Goal: Information Seeking & Learning: Learn about a topic

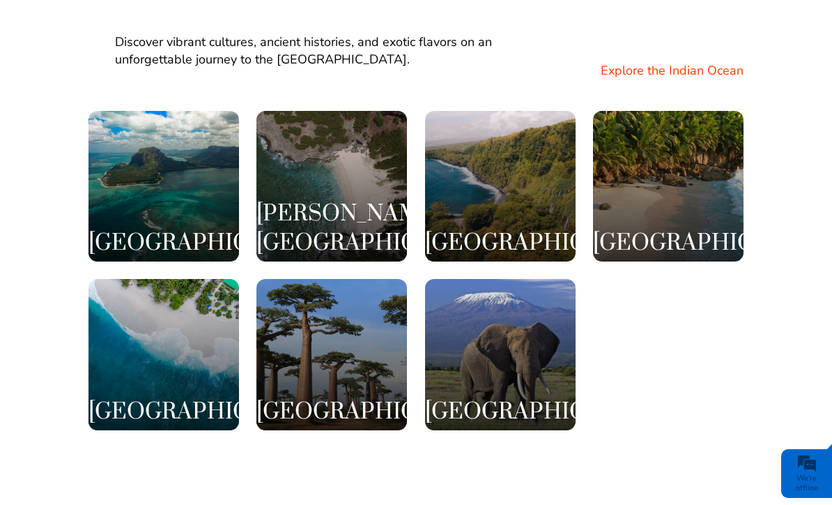
scroll to position [2630, 0]
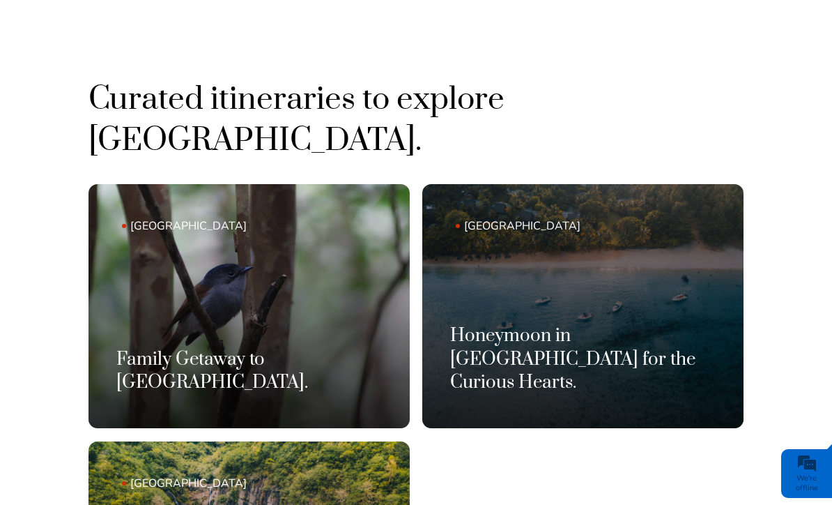
scroll to position [722, 0]
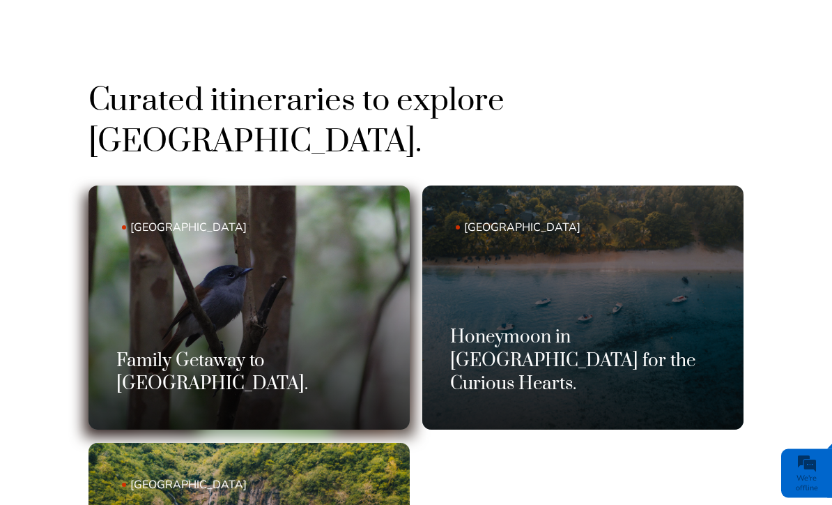
click at [251, 277] on link "Mauritius Family Getaway to Mauritius." at bounding box center [249, 308] width 321 height 244
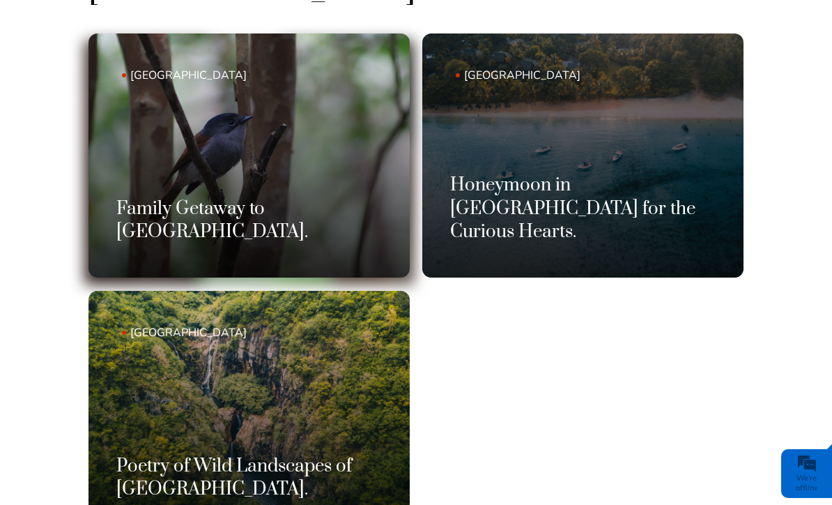
scroll to position [906, 0]
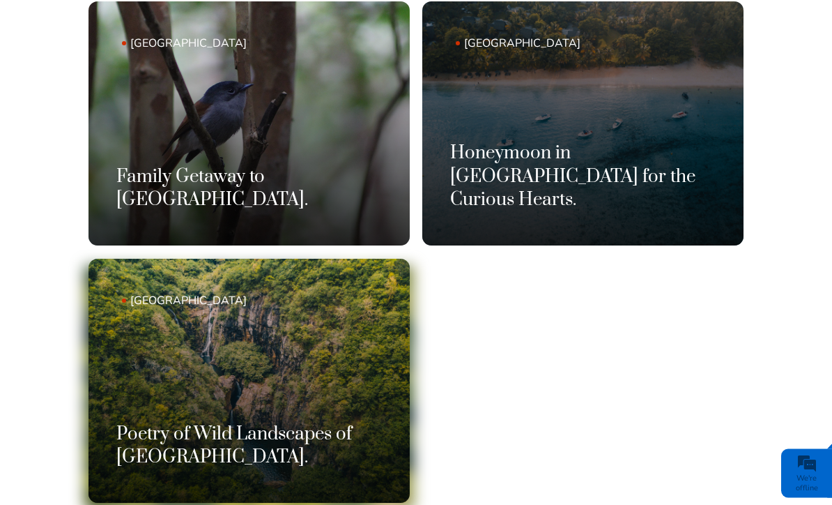
click at [252, 423] on h3 "Poetry of Wild Landscapes of Mauritius." at bounding box center [249, 446] width 266 height 47
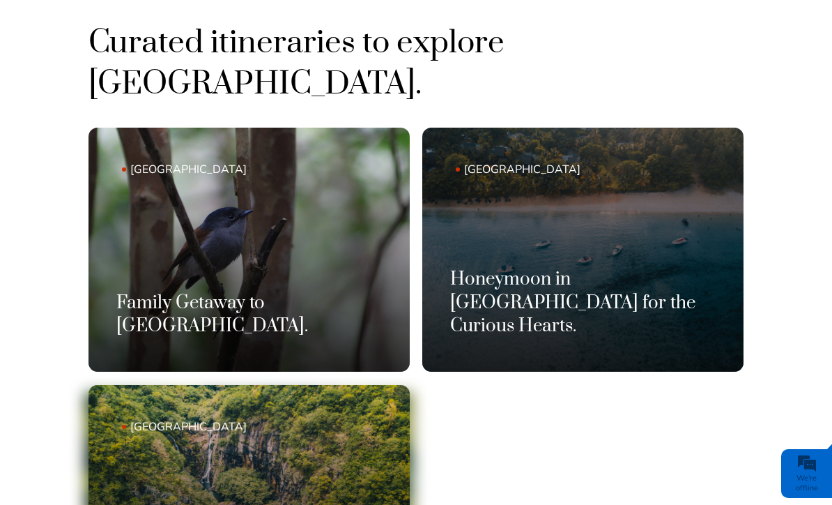
scroll to position [779, 0]
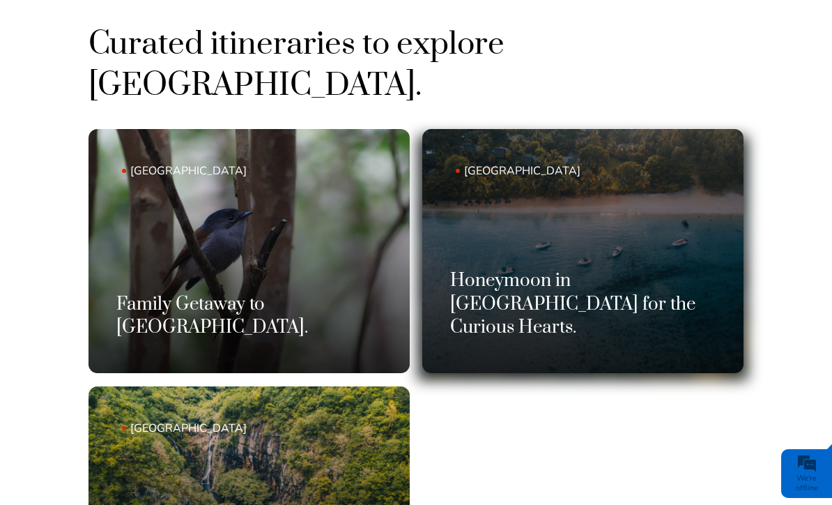
click at [662, 202] on link "Mauritius Honeymoon in Mauritius for the Curious Hearts." at bounding box center [582, 251] width 321 height 244
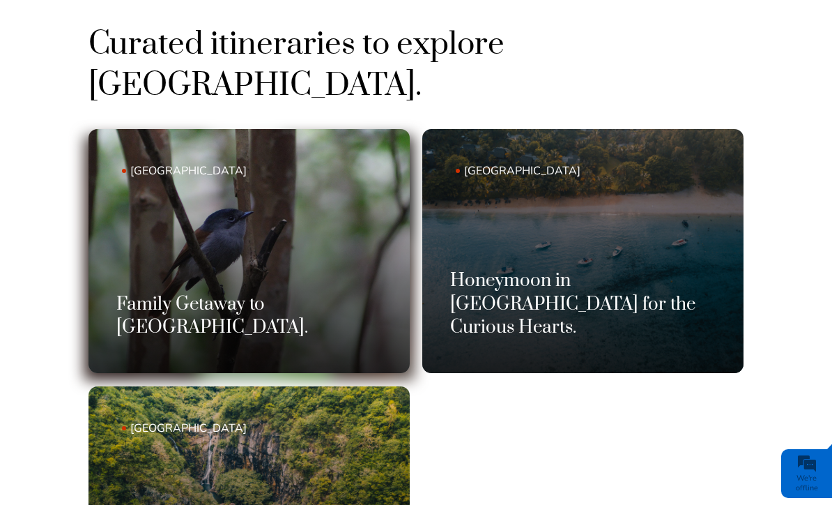
click at [338, 218] on link "Mauritius Family Getaway to Mauritius." at bounding box center [249, 251] width 321 height 244
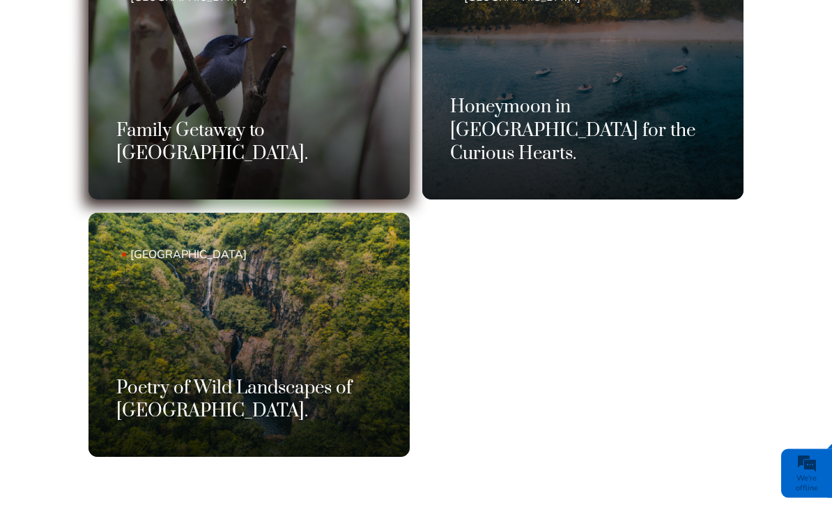
scroll to position [953, 0]
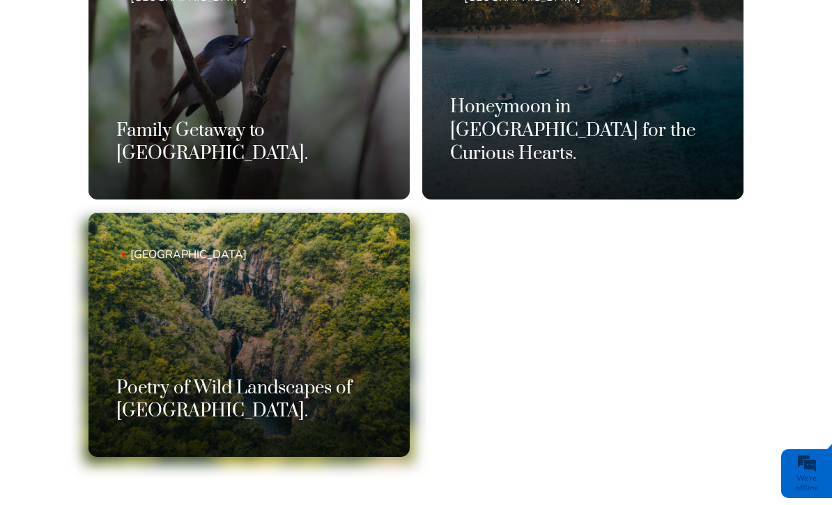
click at [363, 300] on link "Mauritius Poetry of Wild Landscapes of Mauritius." at bounding box center [249, 335] width 321 height 244
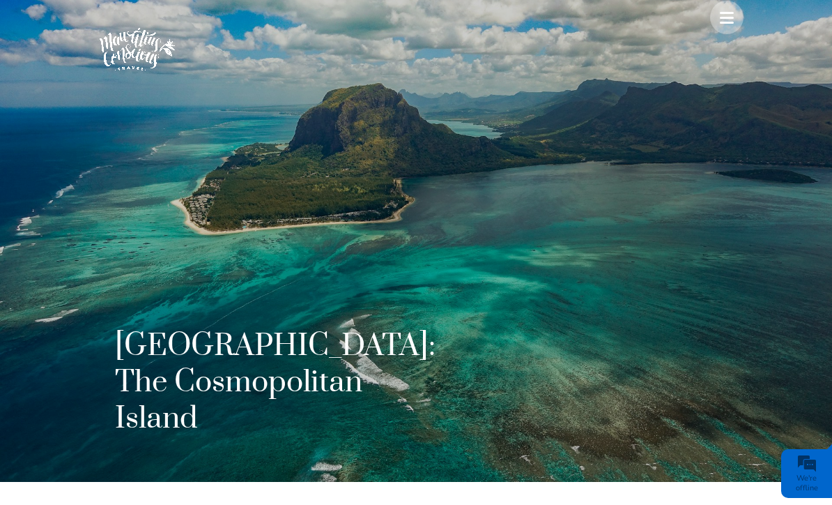
scroll to position [0, 0]
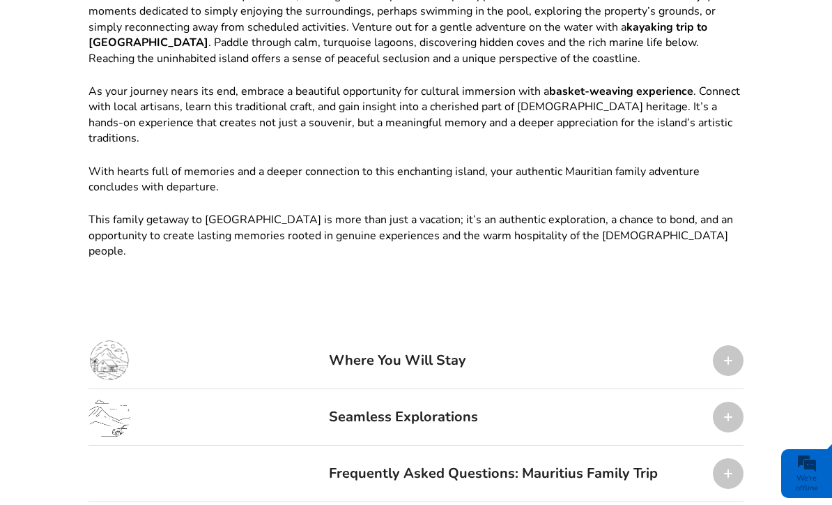
scroll to position [1603, 0]
click at [731, 344] on div at bounding box center [728, 359] width 31 height 31
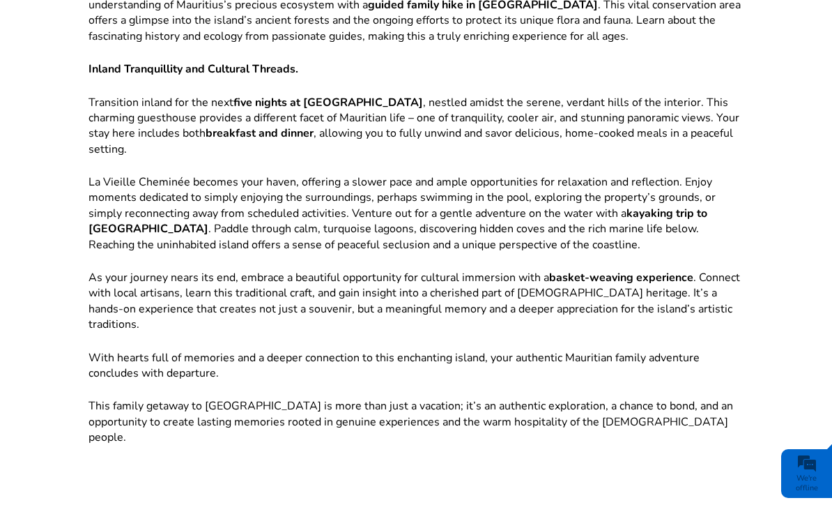
scroll to position [1394, 0]
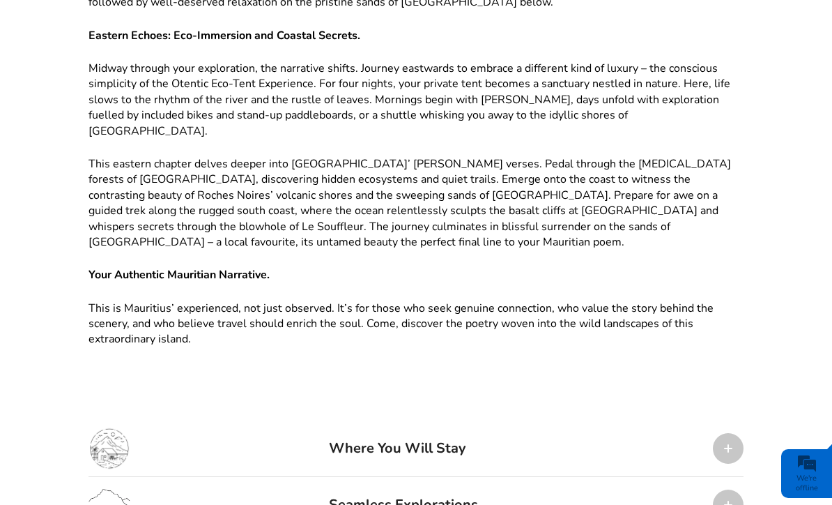
scroll to position [1325, 0]
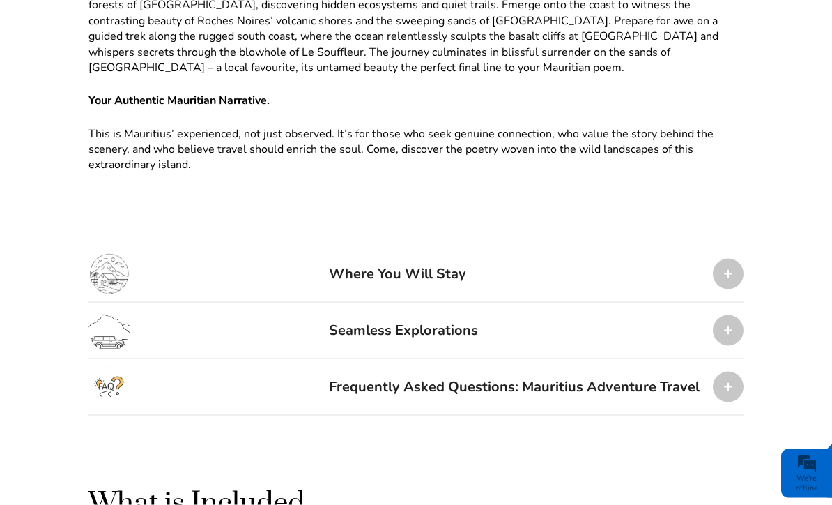
click at [731, 259] on div at bounding box center [728, 274] width 31 height 31
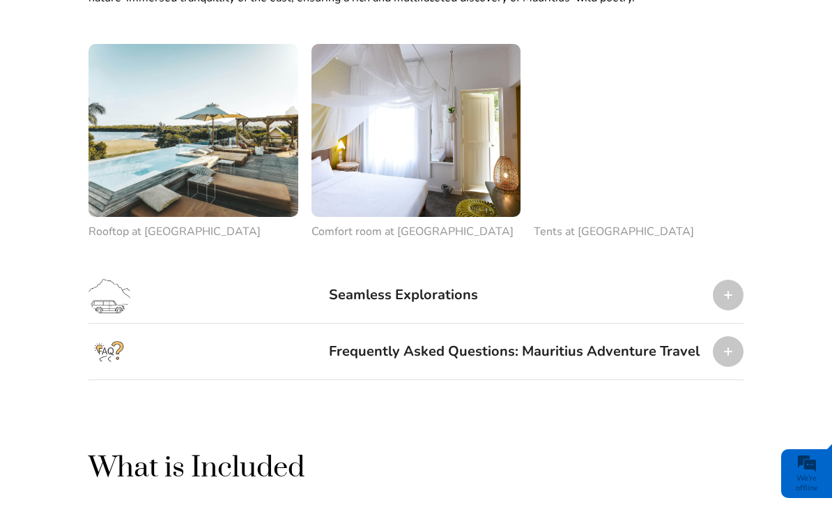
scroll to position [2211, 0]
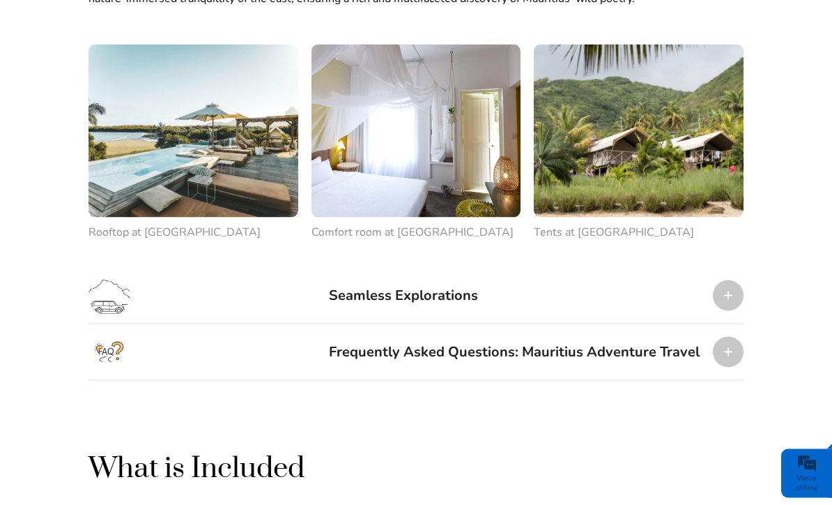
click at [734, 280] on div at bounding box center [728, 295] width 31 height 31
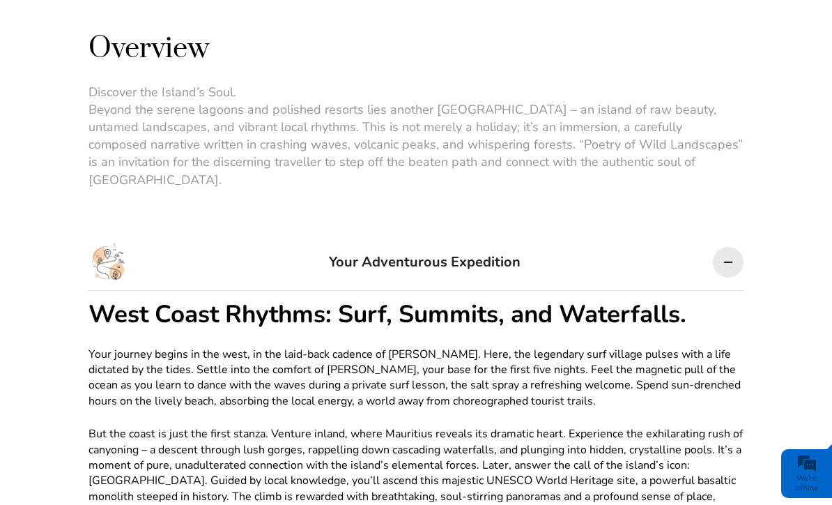
scroll to position [809, 0]
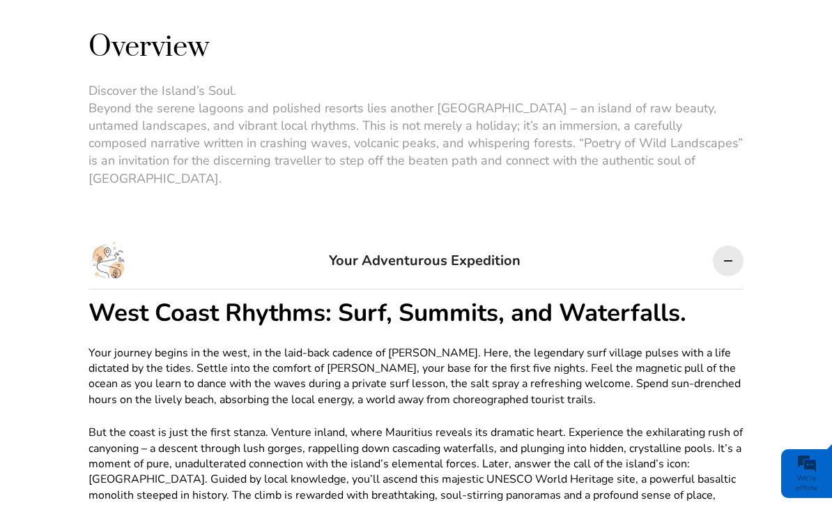
click at [737, 245] on div at bounding box center [728, 260] width 31 height 31
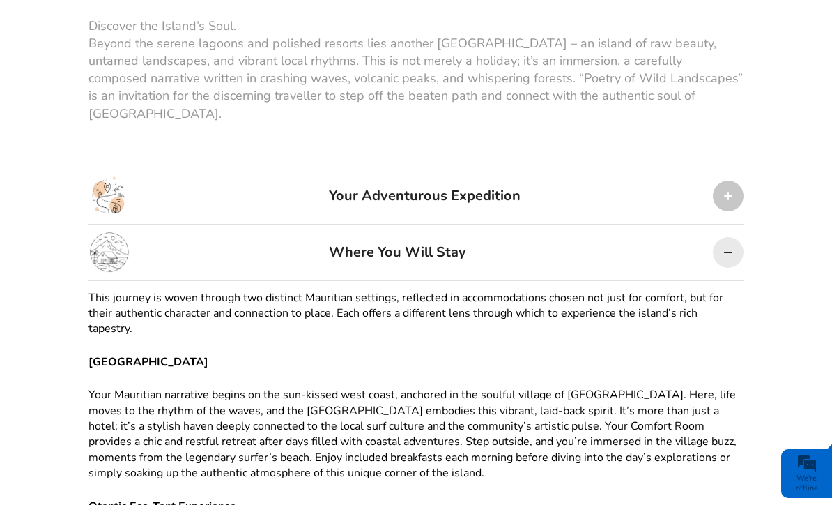
scroll to position [877, 0]
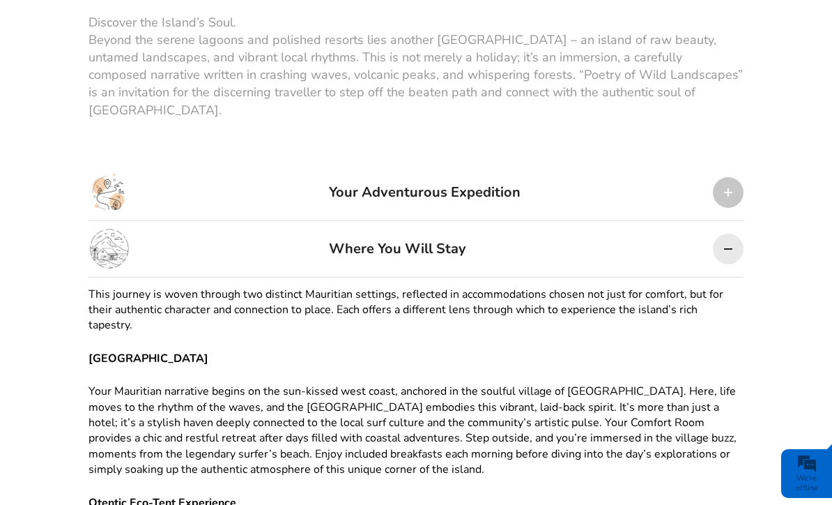
click at [729, 178] on div at bounding box center [728, 192] width 31 height 31
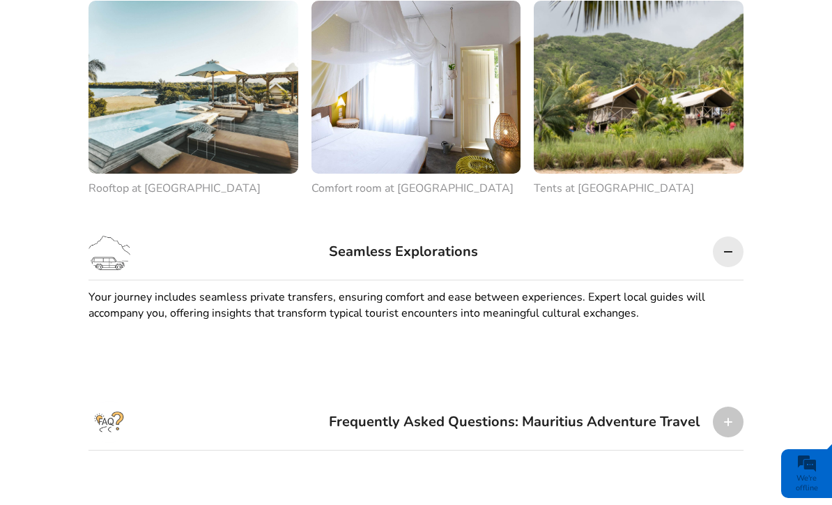
scroll to position [2244, 0]
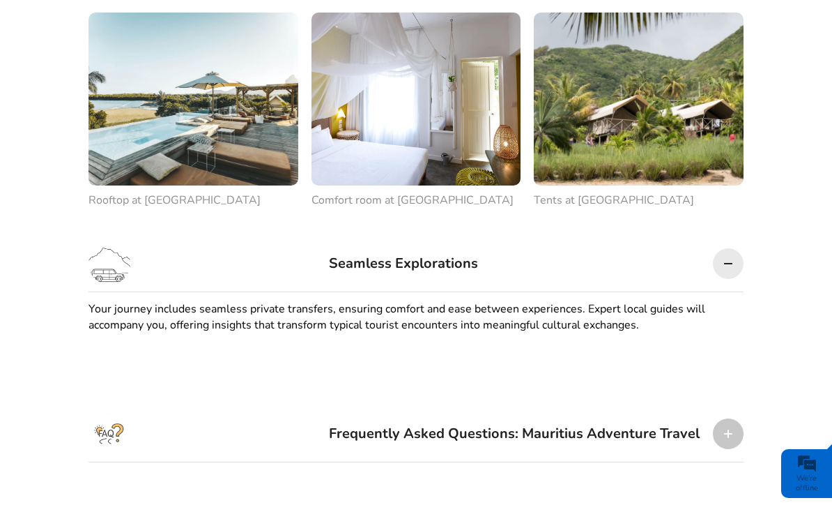
click at [735, 418] on div at bounding box center [728, 433] width 31 height 31
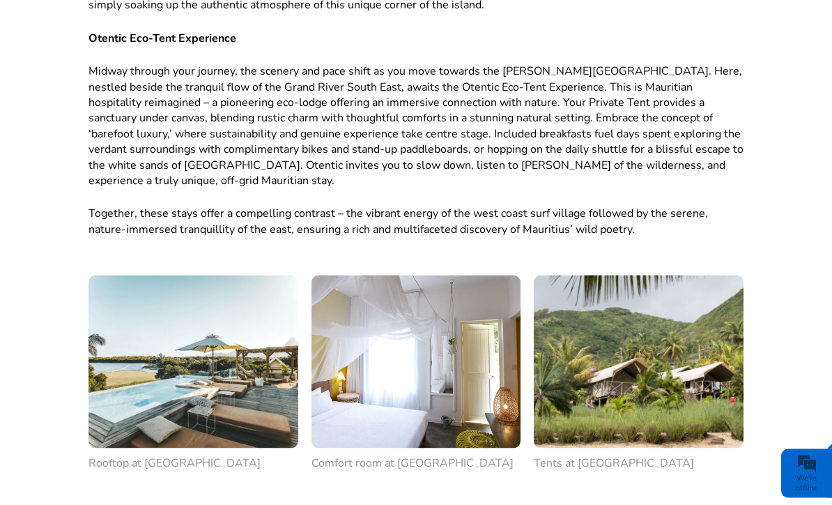
scroll to position [1960, 0]
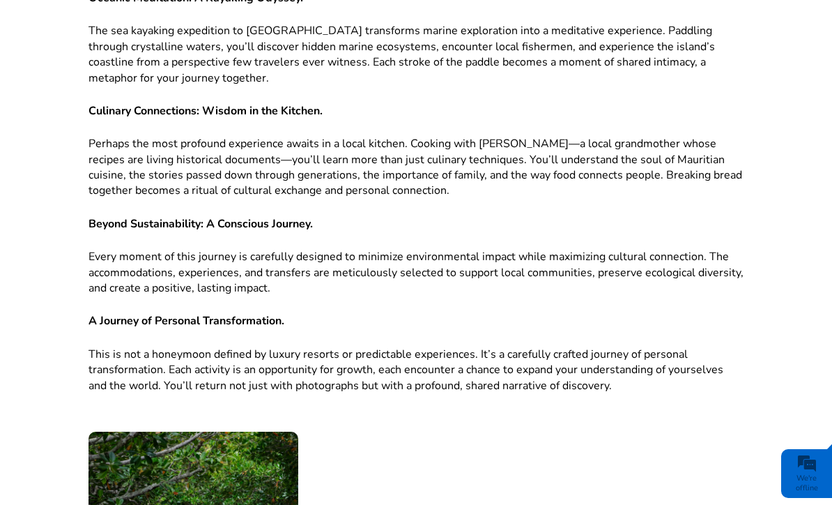
scroll to position [2100, 0]
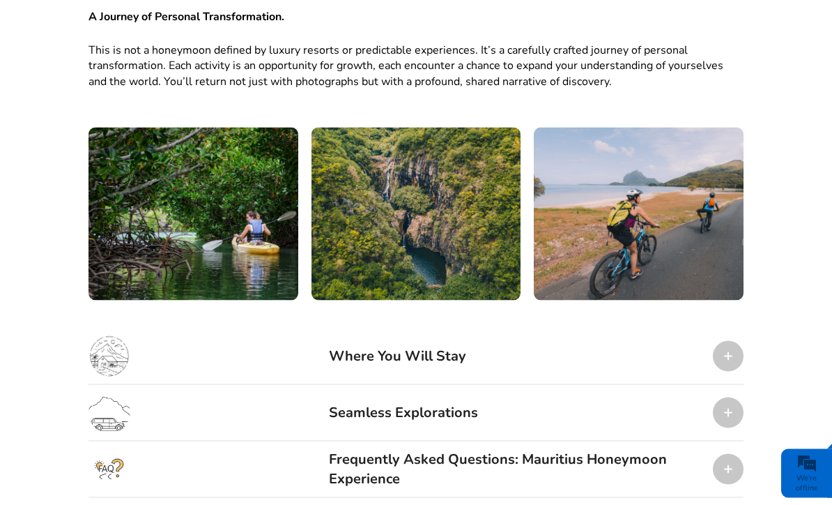
click at [739, 341] on div at bounding box center [728, 356] width 31 height 31
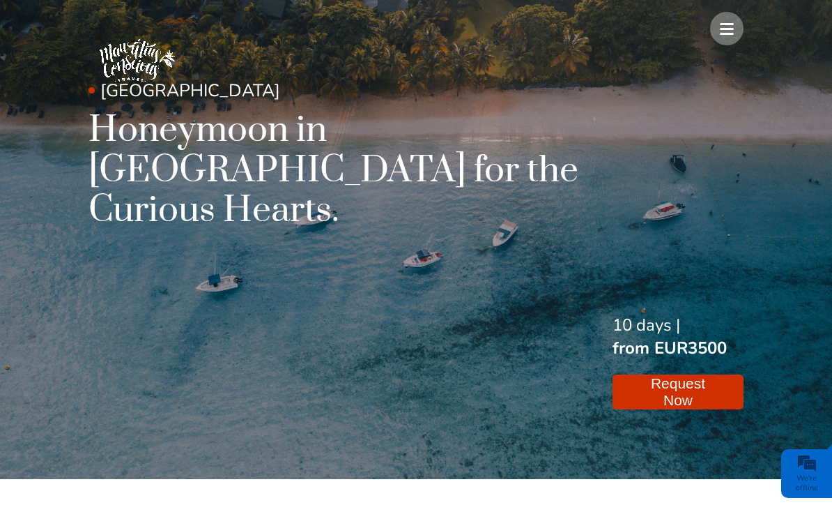
scroll to position [0, 0]
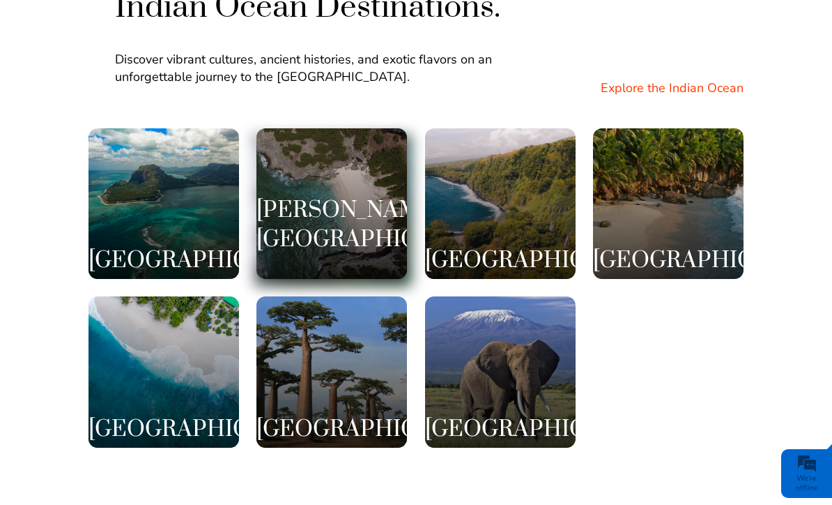
click at [344, 196] on h3 "[PERSON_NAME][GEOGRAPHIC_DATA]" at bounding box center [332, 225] width 151 height 59
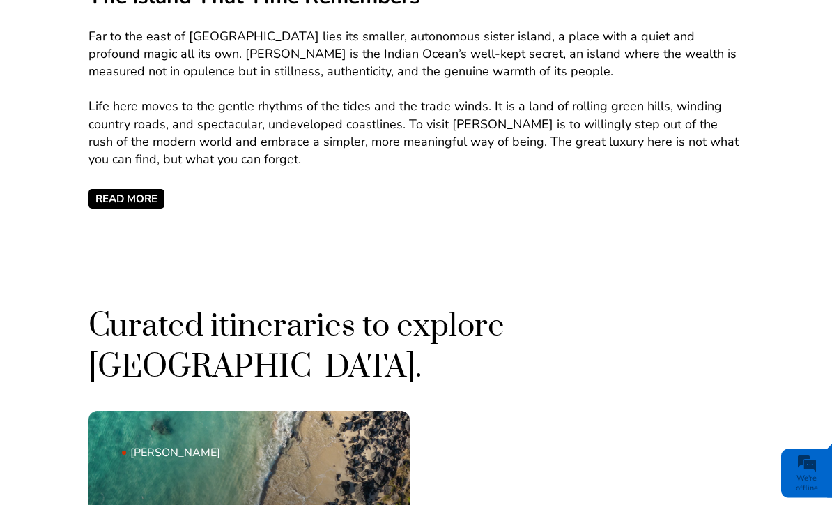
scroll to position [614, 0]
click at [137, 190] on span "READ MORE" at bounding box center [127, 198] width 76 height 20
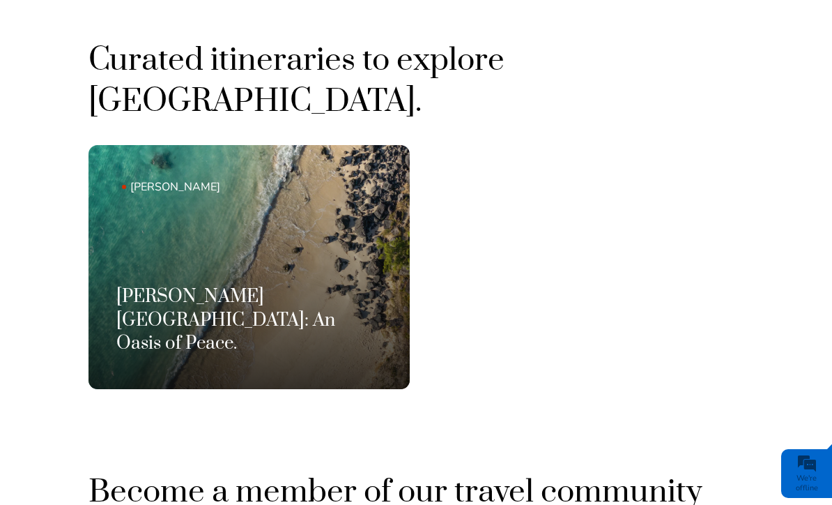
scroll to position [1179, 0]
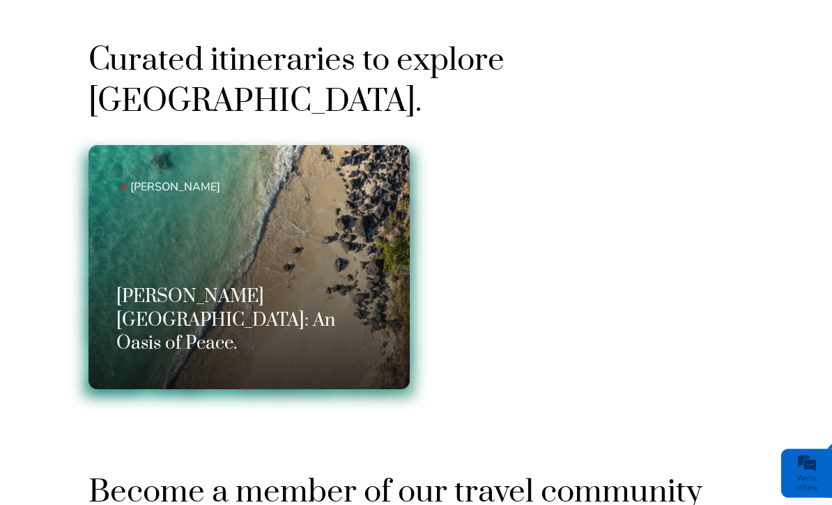
click at [292, 224] on link "Rodrigues Rodrigues Island: An Oasis of Peace." at bounding box center [249, 268] width 321 height 244
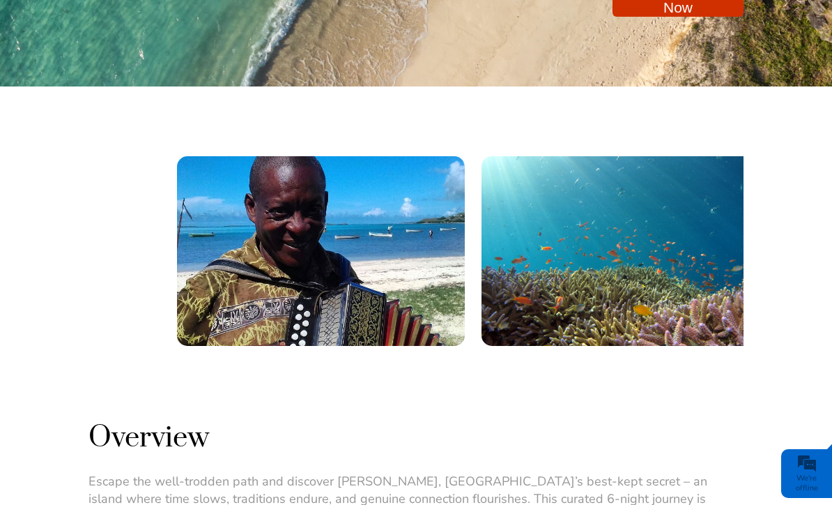
scroll to position [416, 0]
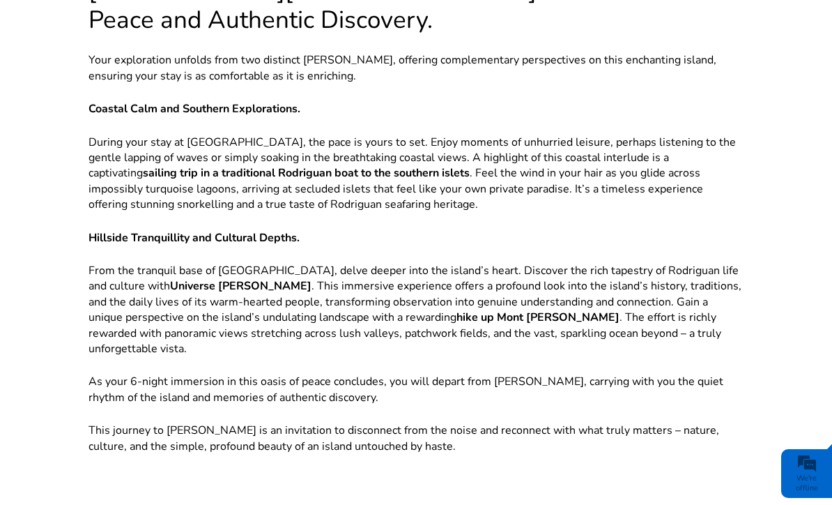
scroll to position [1112, 0]
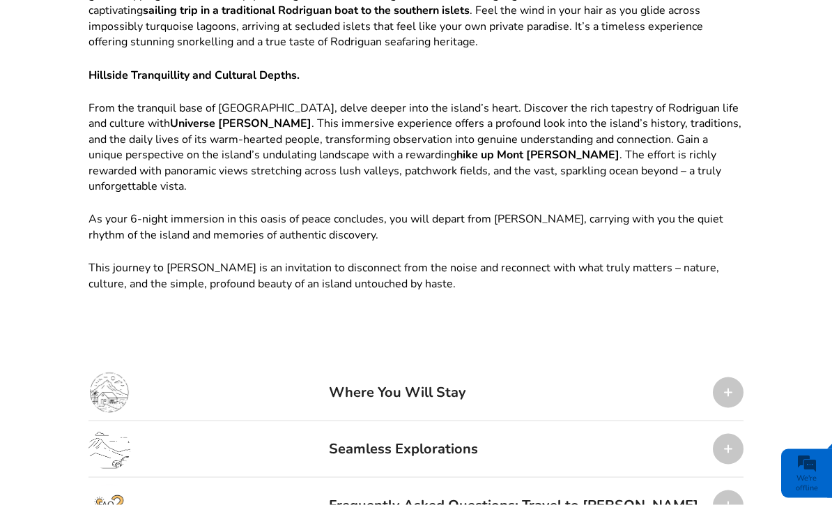
click at [733, 377] on div at bounding box center [728, 392] width 31 height 31
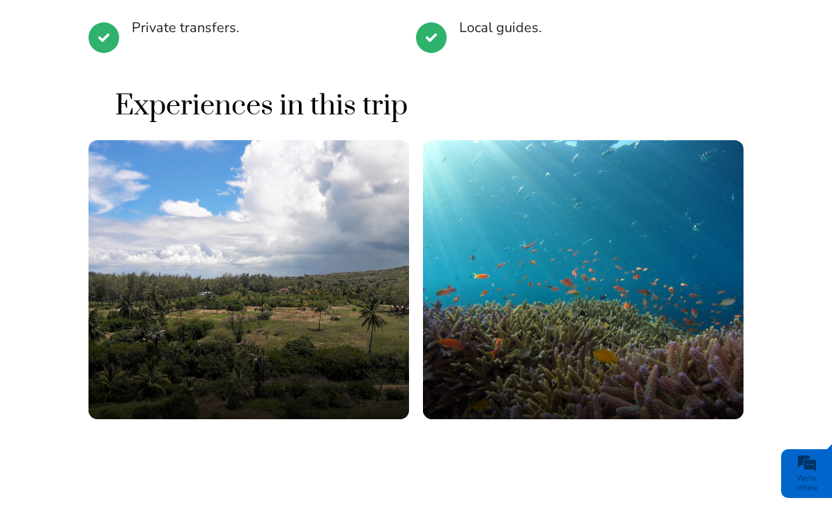
scroll to position [2382, 0]
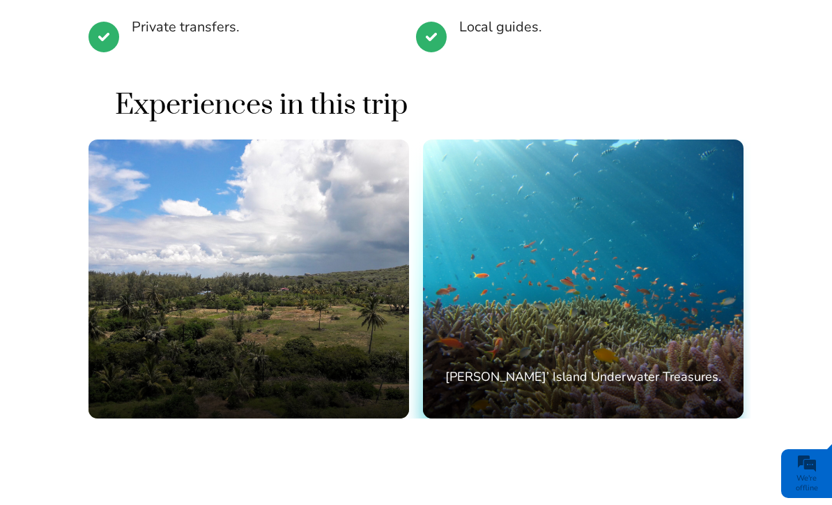
click at [669, 206] on div "Rodrigues’ Island Underwater Treasures." at bounding box center [583, 278] width 321 height 279
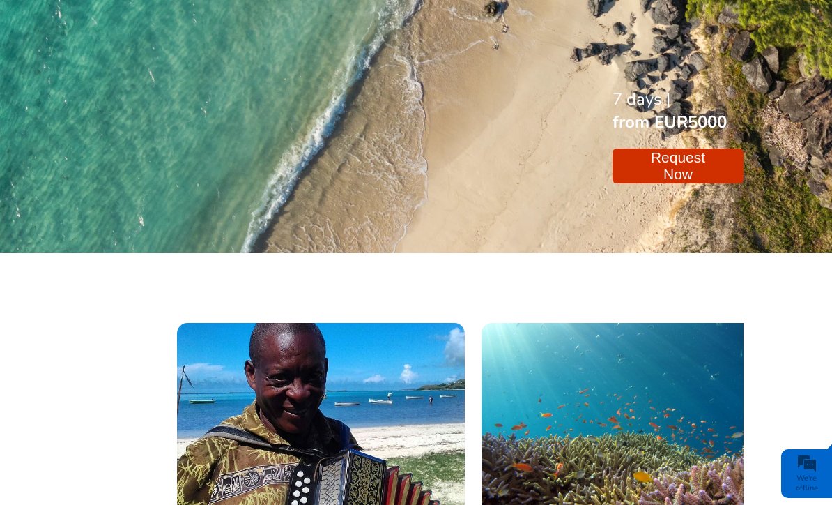
scroll to position [208, 0]
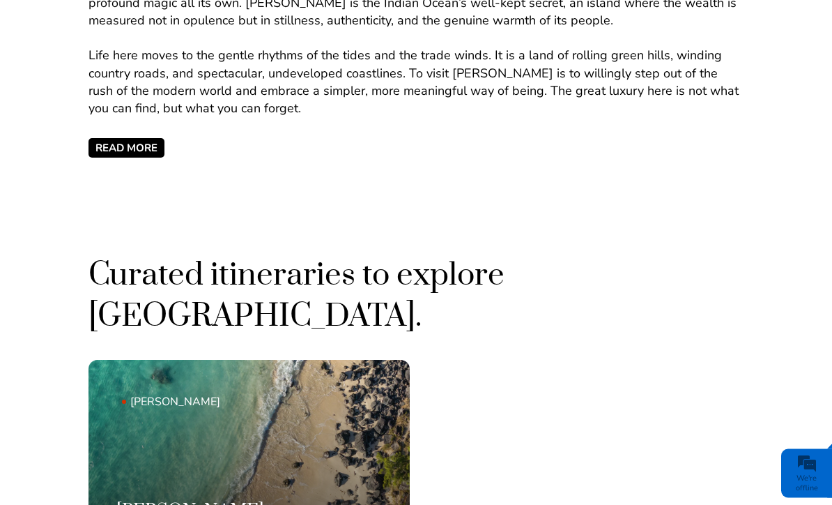
scroll to position [650, 0]
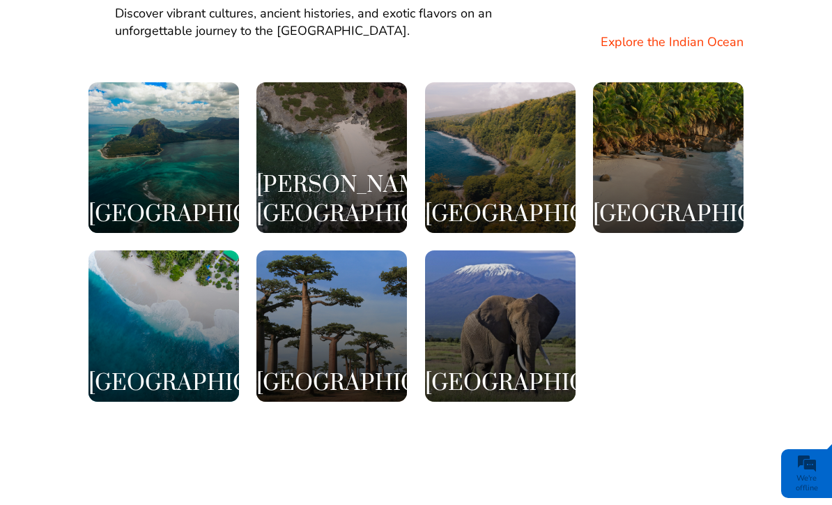
scroll to position [2666, 0]
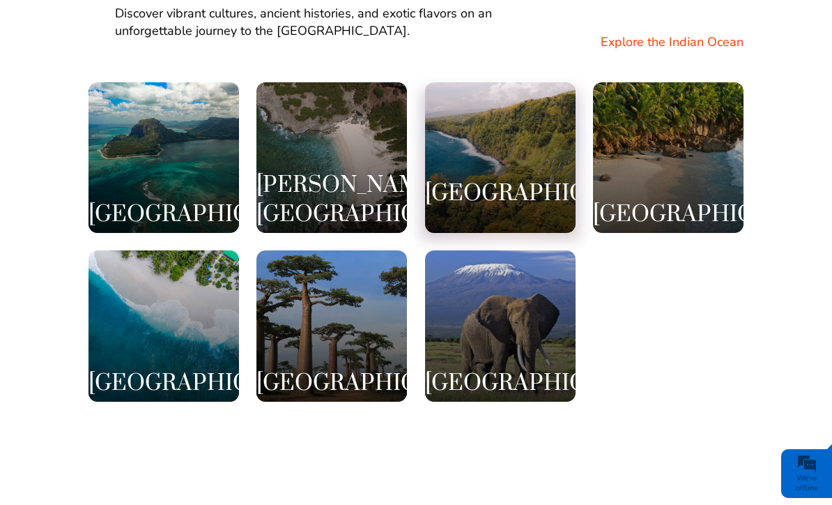
click at [506, 179] on h3 "Réunion Island" at bounding box center [500, 193] width 151 height 29
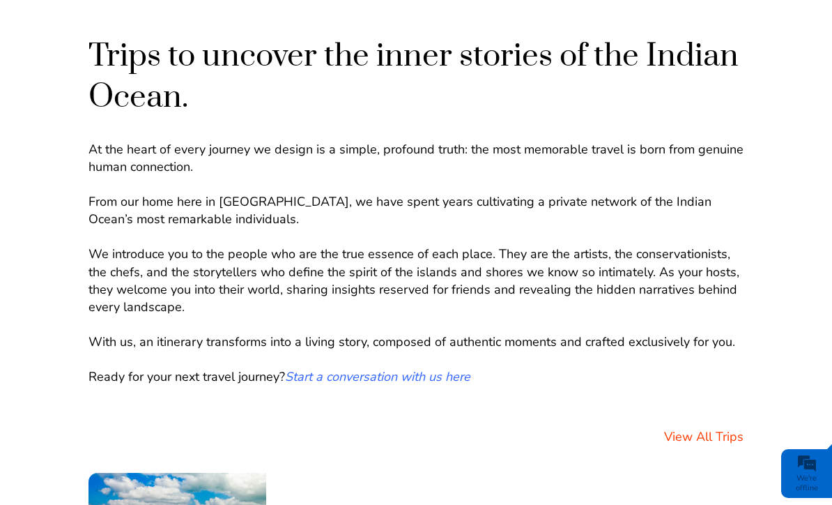
scroll to position [0, 0]
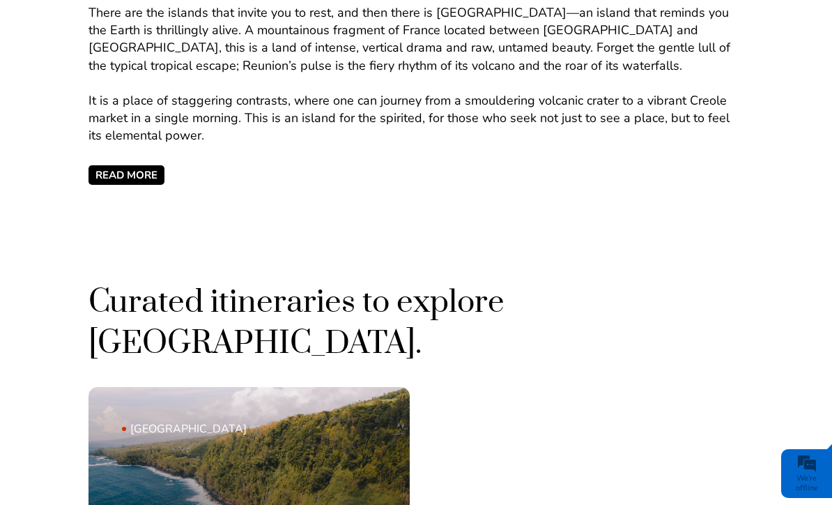
scroll to position [632, 0]
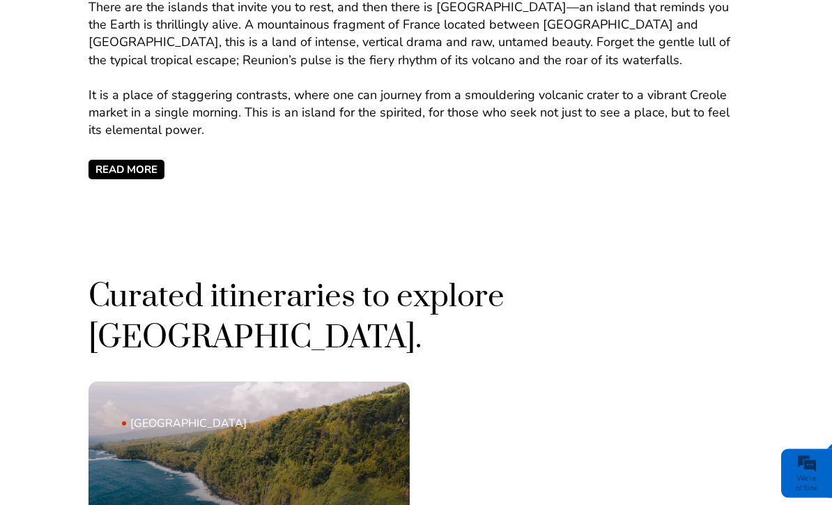
click at [146, 170] on span "READ MORE" at bounding box center [127, 170] width 76 height 20
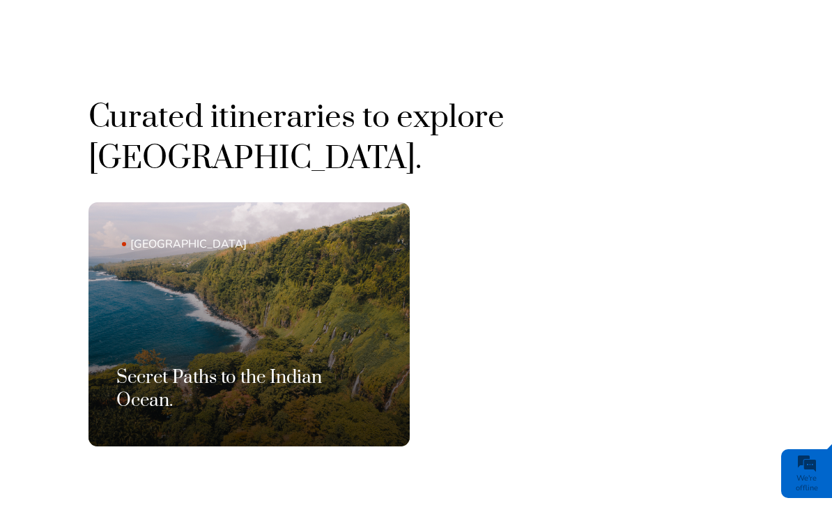
scroll to position [1160, 0]
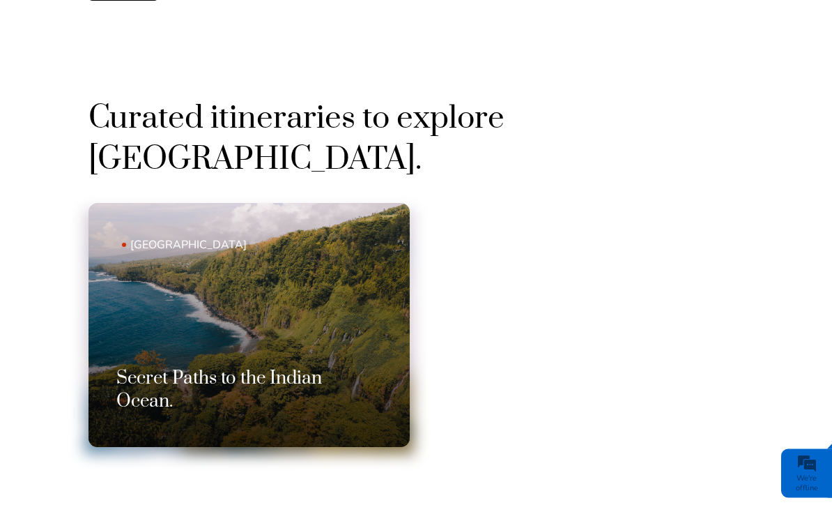
click at [298, 258] on link "[GEOGRAPHIC_DATA] Secret Paths to the Indian Ocean." at bounding box center [249, 326] width 321 height 244
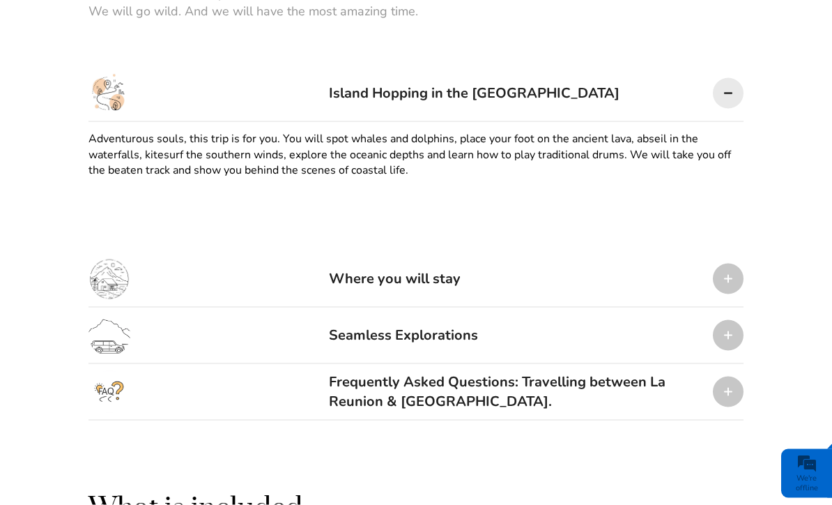
scroll to position [845, 0]
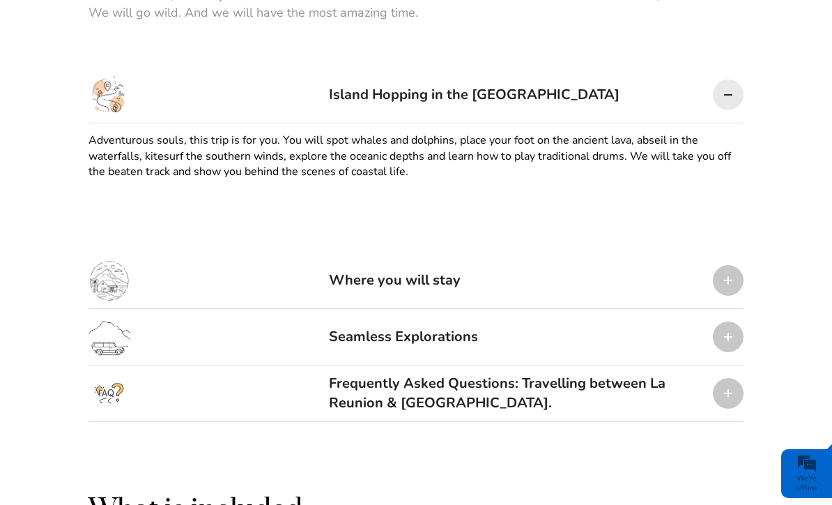
click at [729, 97] on div at bounding box center [728, 94] width 31 height 31
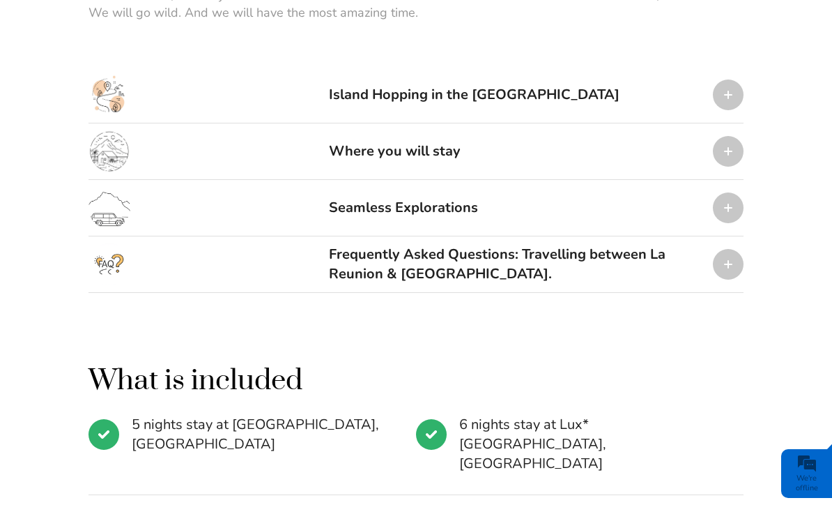
click at [735, 92] on div at bounding box center [728, 94] width 31 height 31
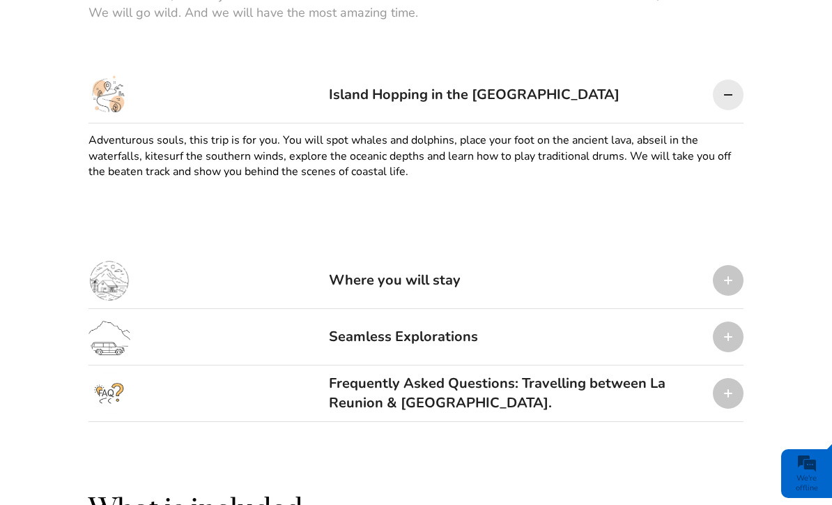
click at [742, 275] on div at bounding box center [728, 280] width 31 height 31
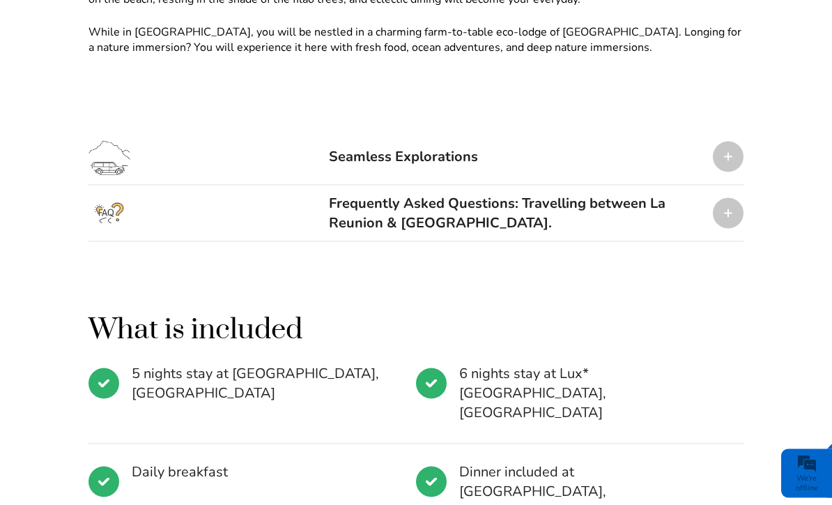
scroll to position [1188, 0]
click at [736, 211] on div at bounding box center [728, 212] width 31 height 31
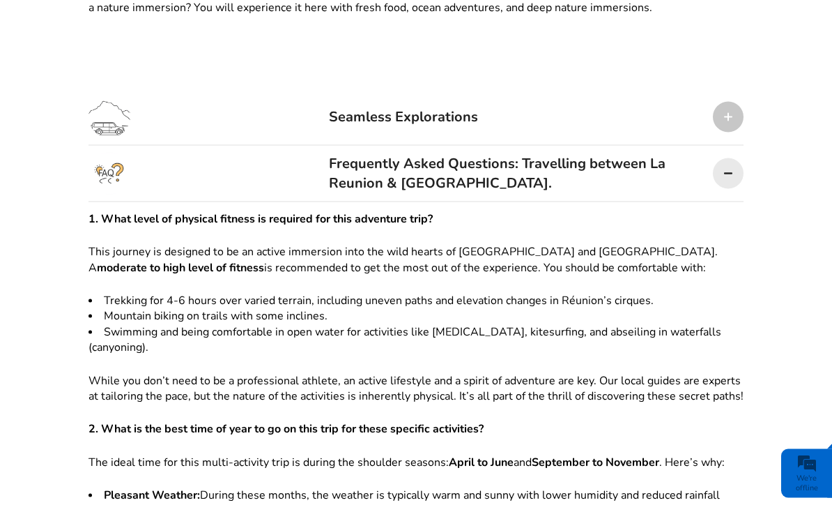
scroll to position [1215, 0]
